Goal: Transaction & Acquisition: Purchase product/service

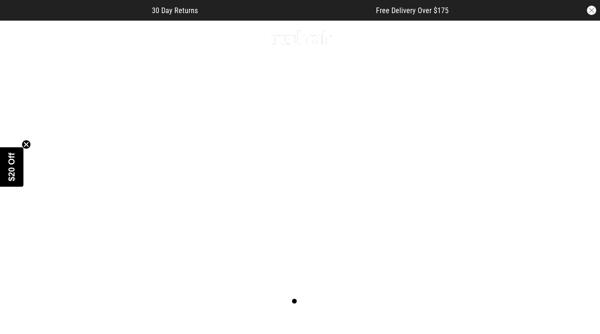
click at [299, 261] on link "1 / 2" at bounding box center [300, 170] width 600 height 300
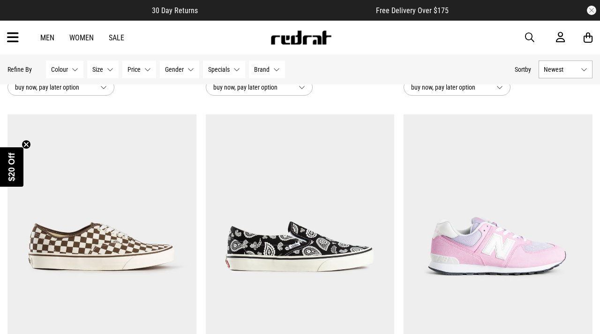
scroll to position [457, 0]
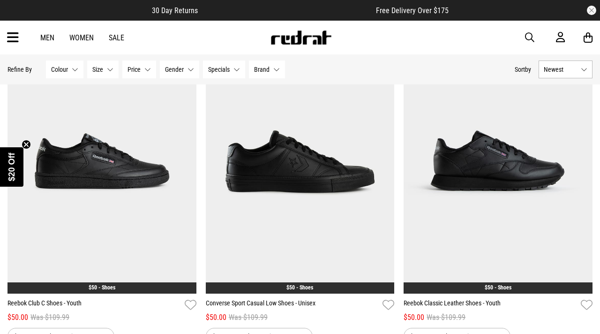
click at [276, 71] on button "Brand None selected" at bounding box center [267, 69] width 36 height 18
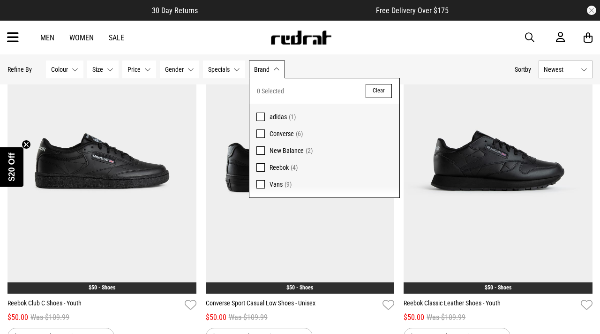
click at [258, 147] on span at bounding box center [261, 150] width 8 height 8
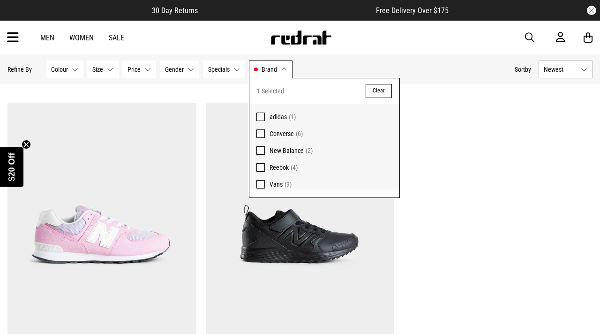
scroll to position [58, 0]
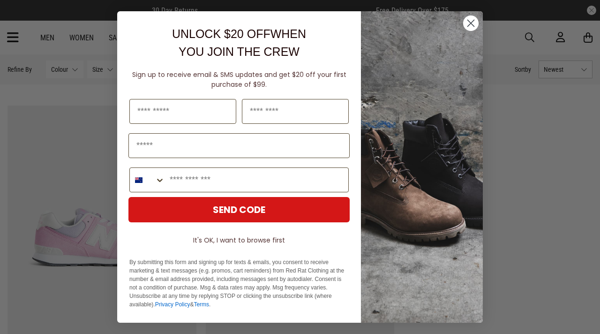
click at [474, 23] on circle "Close dialog" at bounding box center [470, 22] width 15 height 15
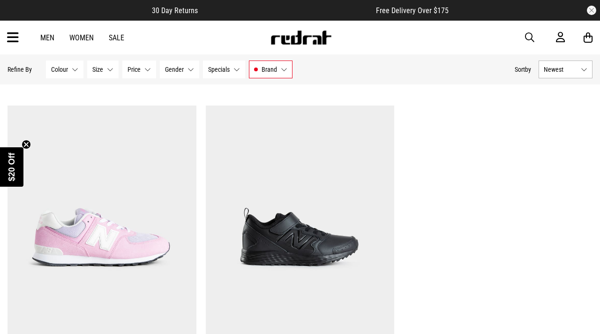
click at [120, 42] on div "Men Women Sale Sign in New Back Footwear Back Mens Back Womens Back Youth & Kid…" at bounding box center [300, 38] width 600 height 34
click at [119, 38] on link "Sale" at bounding box center [116, 37] width 15 height 9
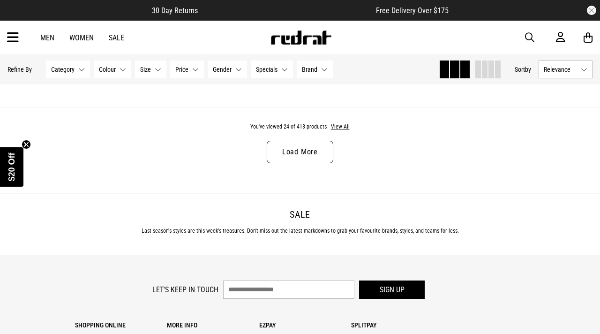
scroll to position [2692, 0]
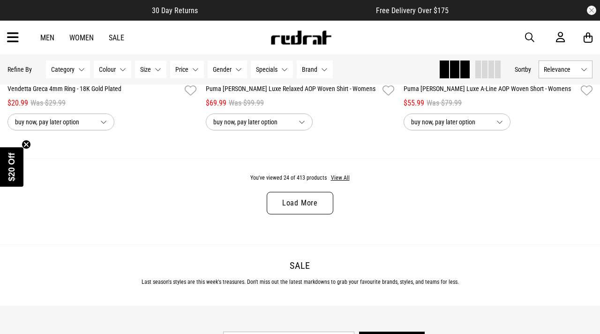
click at [293, 202] on link "Load More" at bounding box center [300, 203] width 67 height 23
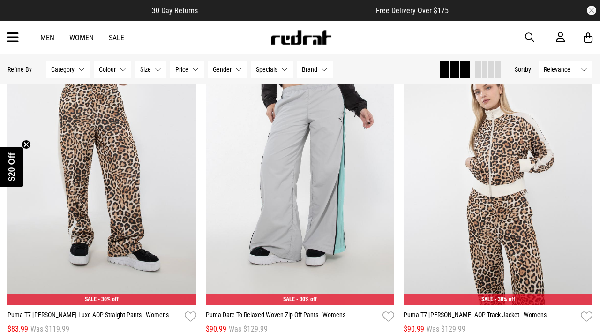
scroll to position [3135, 0]
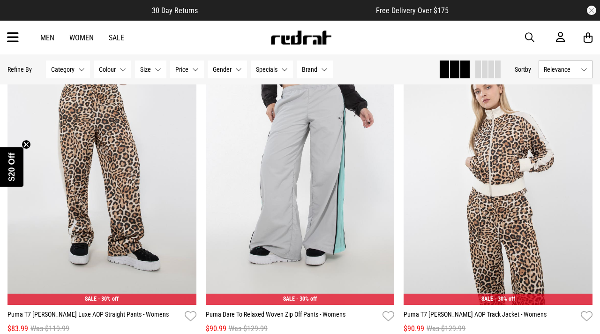
click at [235, 70] on button "Gender None selected" at bounding box center [227, 69] width 39 height 18
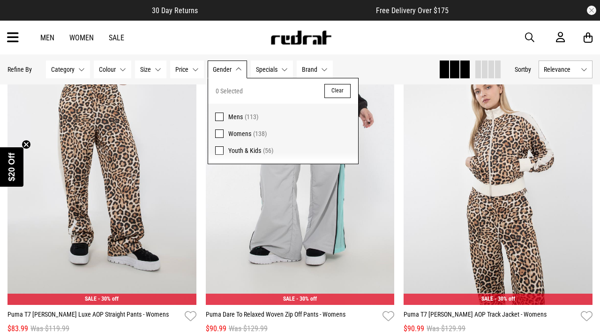
click at [227, 119] on label "Mens (113)" at bounding box center [283, 115] width 150 height 22
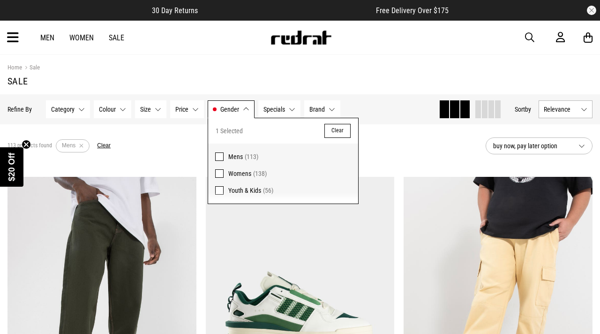
click at [401, 162] on section "113 products found Active Filters Mens Clear buy now, pay later option" at bounding box center [300, 145] width 600 height 43
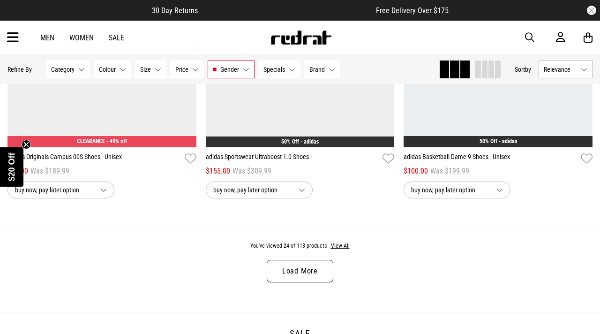
scroll to position [2643, 0]
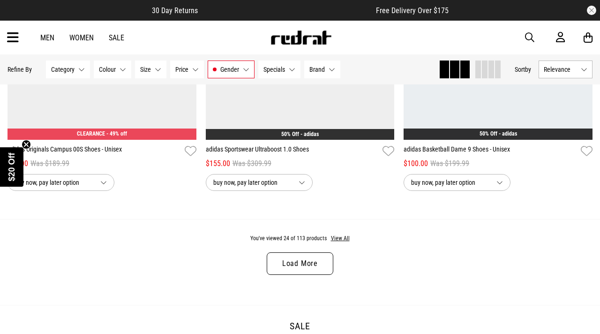
click at [313, 260] on link "Load More" at bounding box center [300, 263] width 67 height 23
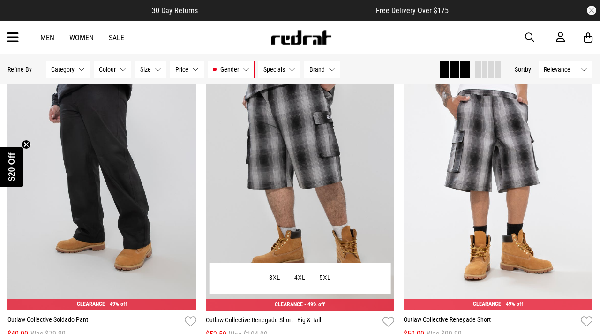
scroll to position [3140, 0]
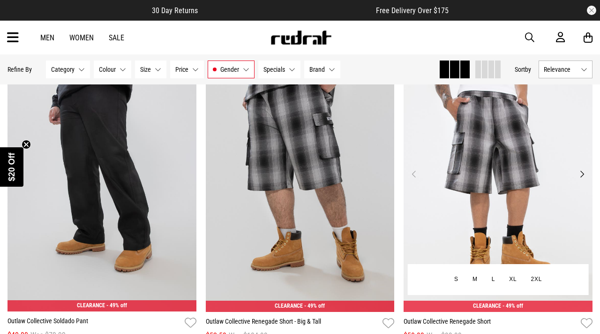
click at [483, 155] on img at bounding box center [498, 179] width 189 height 265
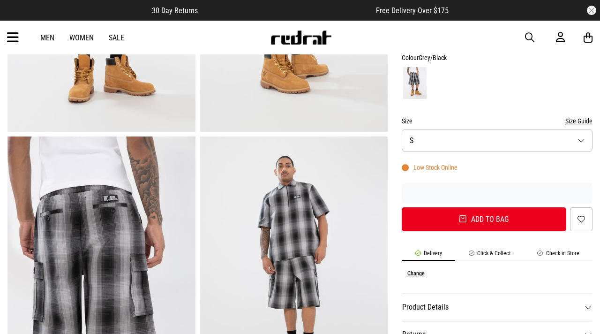
click at [450, 142] on button "Size S" at bounding box center [497, 140] width 191 height 23
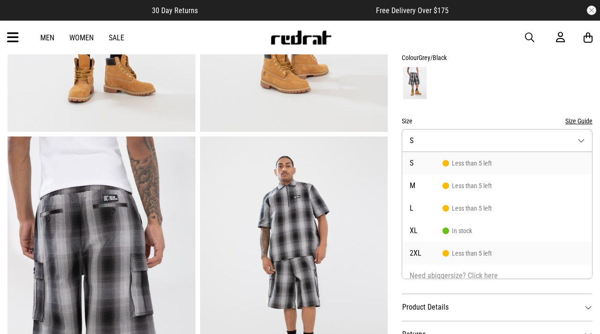
scroll to position [8, 0]
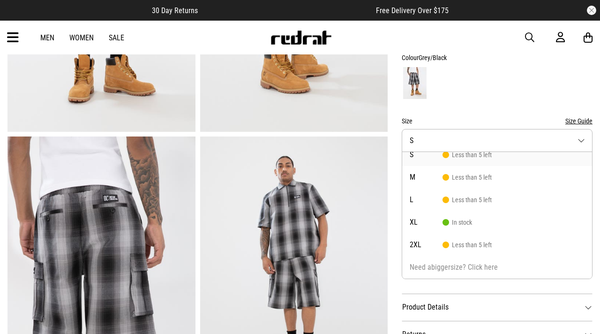
click at [433, 67] on div at bounding box center [497, 83] width 191 height 35
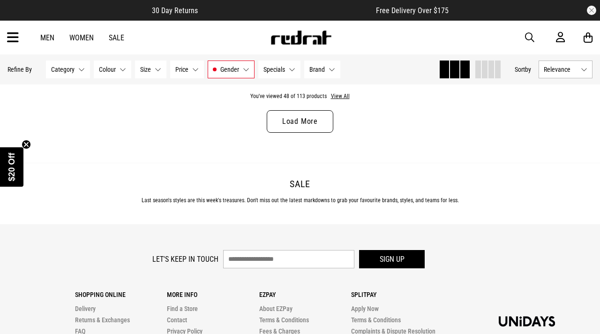
scroll to position [2832, 0]
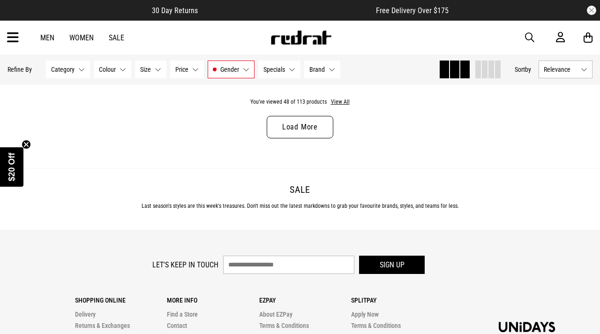
click at [274, 129] on link "Load More" at bounding box center [300, 127] width 67 height 23
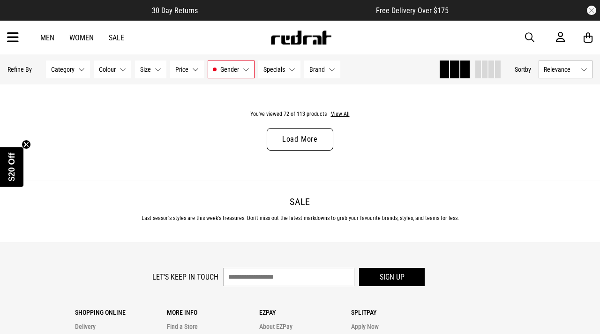
scroll to position [5482, 0]
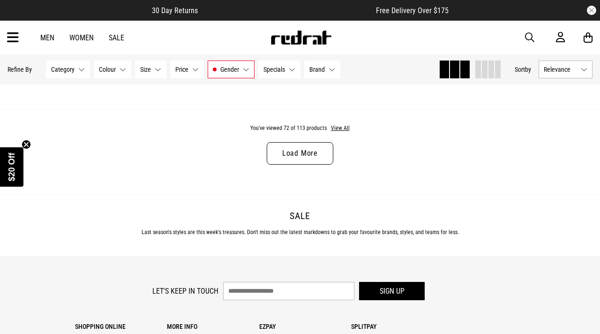
click at [290, 158] on link "Load More" at bounding box center [300, 153] width 67 height 23
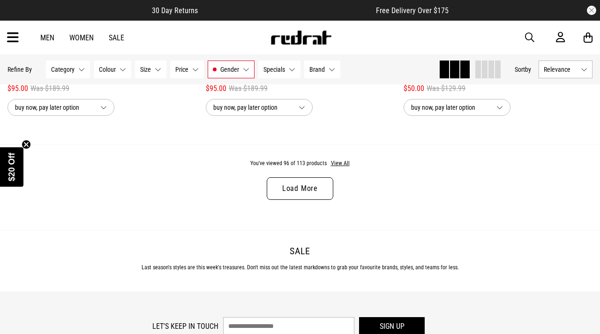
scroll to position [8125, 0]
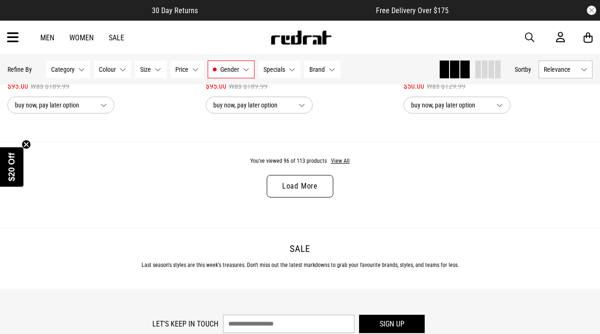
click at [305, 192] on link "Load More" at bounding box center [300, 186] width 67 height 23
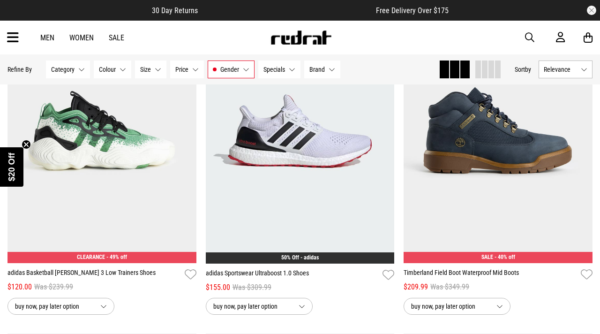
scroll to position [6822, 0]
